Goal: Go to known website: Access a specific website the user already knows

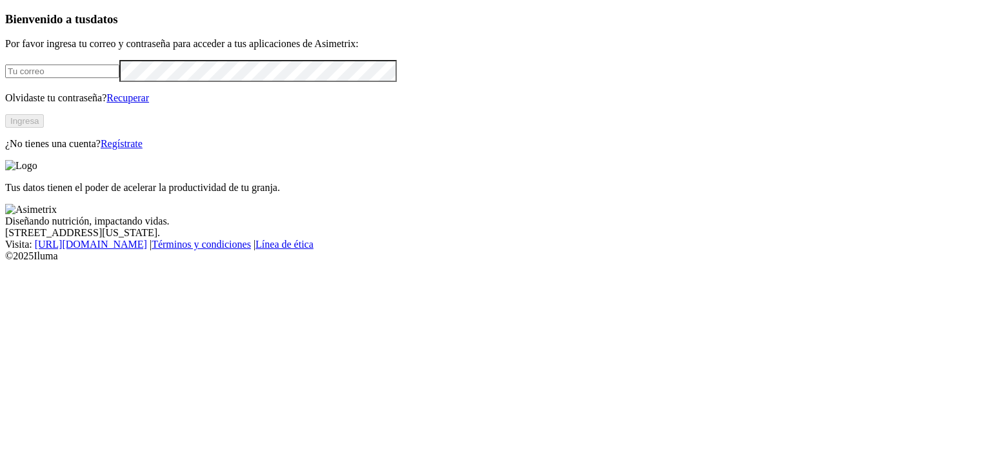
type input "[EMAIL_ADDRESS][DOMAIN_NAME]"
click at [44, 128] on button "Ingresa" at bounding box center [24, 121] width 39 height 14
